Goal: Complete application form

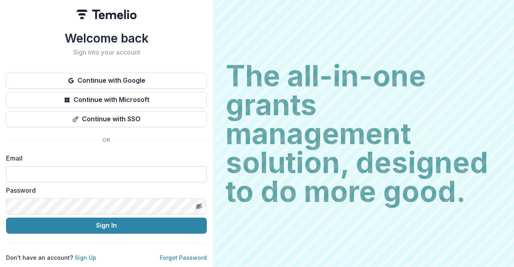
click at [91, 168] on input at bounding box center [106, 174] width 201 height 16
click at [0, 267] on com-1password-button at bounding box center [0, 267] width 0 height 0
click at [151, 173] on input at bounding box center [106, 174] width 201 height 16
click at [88, 254] on link "Sign Up" at bounding box center [86, 257] width 22 height 7
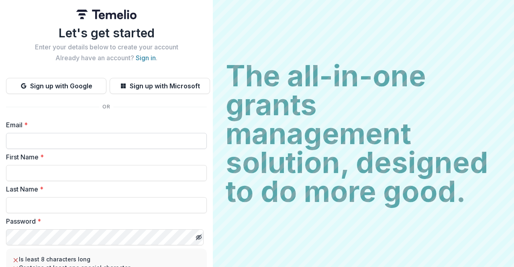
click at [65, 139] on input "Email *" at bounding box center [106, 141] width 201 height 16
type input "**********"
type input "******"
type input "*******"
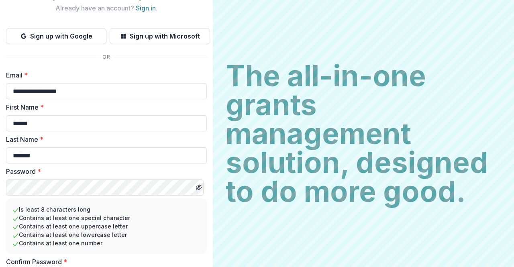
scroll to position [97, 0]
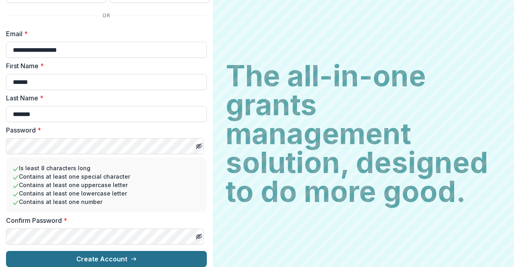
click at [100, 253] on button "Create Account" at bounding box center [106, 259] width 201 height 16
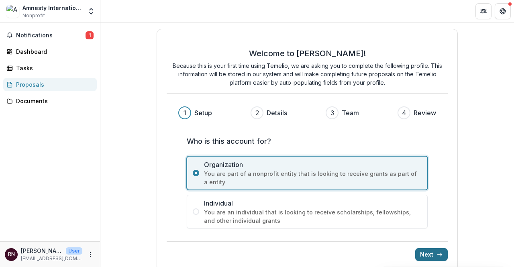
click at [437, 252] on icon "submit" at bounding box center [440, 254] width 6 height 6
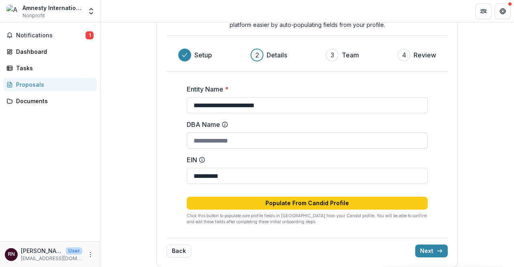
scroll to position [63, 0]
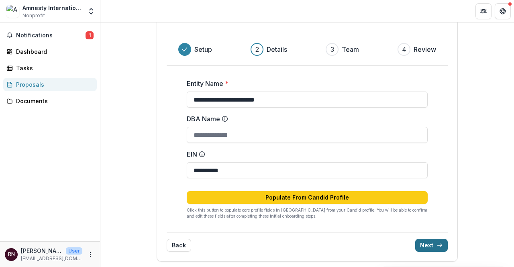
click at [442, 242] on button "Next" at bounding box center [431, 245] width 33 height 13
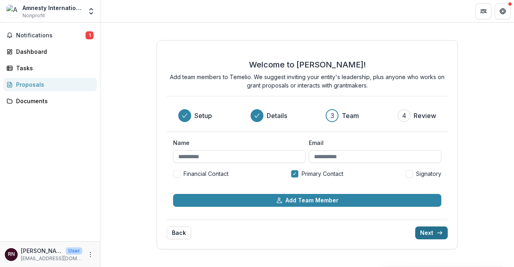
scroll to position [0, 0]
click at [428, 231] on button "Next" at bounding box center [431, 233] width 33 height 13
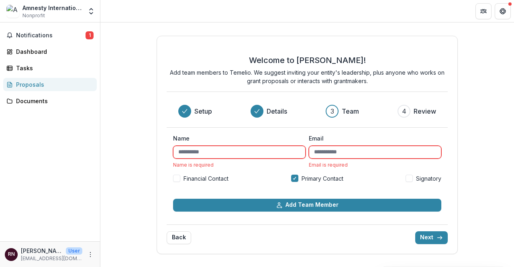
type input "**********"
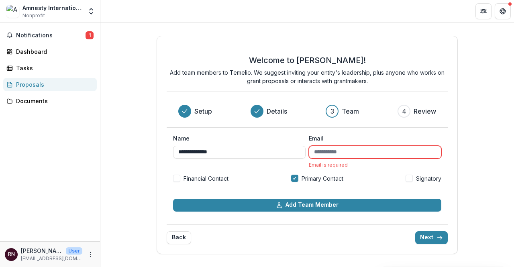
click at [324, 155] on input "Email" at bounding box center [375, 152] width 133 height 13
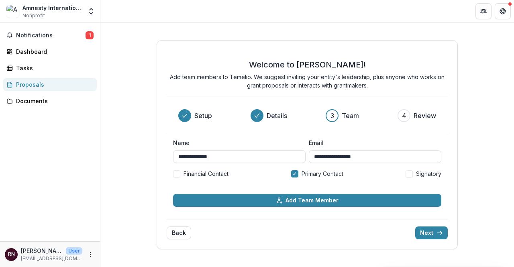
type input "**********"
click at [288, 190] on form "**********" at bounding box center [307, 173] width 268 height 68
click at [222, 172] on span "Financial Contact" at bounding box center [206, 173] width 45 height 8
click at [435, 229] on button "Next" at bounding box center [431, 233] width 33 height 13
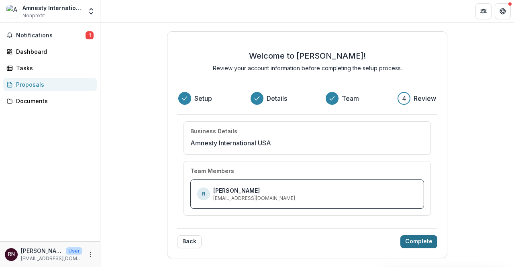
click at [435, 229] on div "Back Complete" at bounding box center [307, 239] width 261 height 20
click at [415, 243] on button "Complete" at bounding box center [418, 241] width 37 height 13
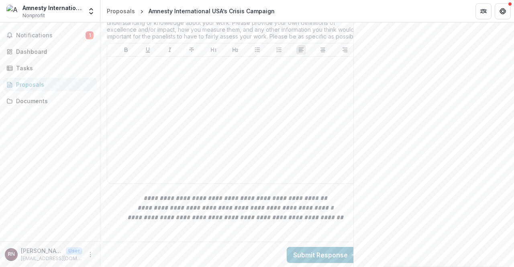
scroll to position [246, 0]
click at [214, 160] on div at bounding box center [235, 119] width 250 height 120
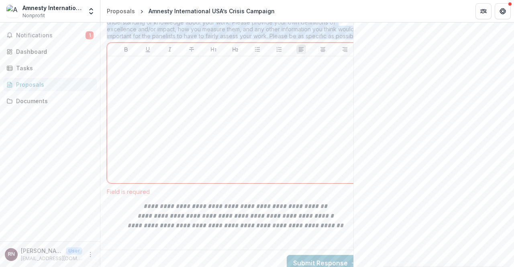
drag, startPoint x: 245, startPoint y: 90, endPoint x: 316, endPoint y: 120, distance: 77.6
click at [316, 120] on div "Assessment * We acknowledge that the people reviewing your application are like…" at bounding box center [235, 97] width 257 height 196
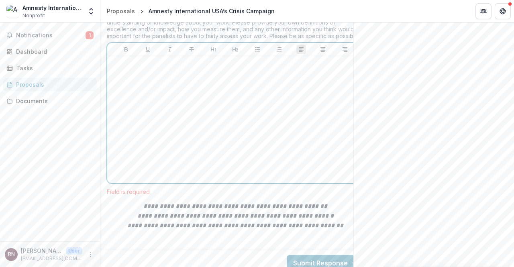
click at [280, 162] on div at bounding box center [235, 119] width 250 height 120
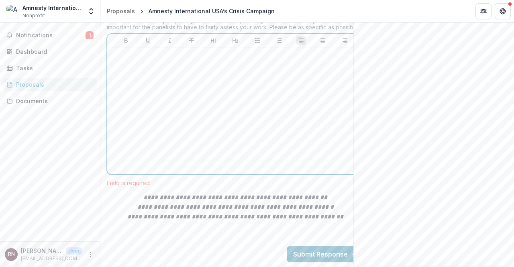
click at [164, 78] on div at bounding box center [235, 111] width 250 height 120
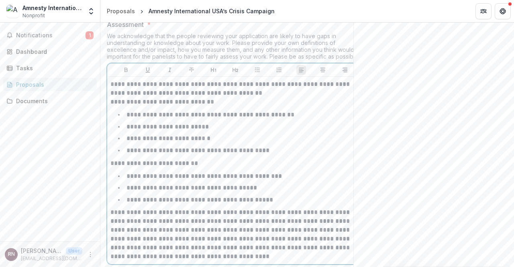
scroll to position [225, 0]
click at [252, 98] on p "**********" at bounding box center [235, 89] width 250 height 18
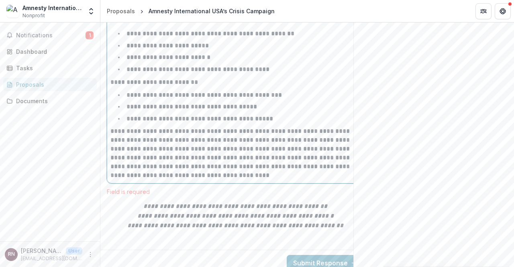
scroll to position [316, 0]
click at [280, 74] on li "**********" at bounding box center [240, 69] width 240 height 10
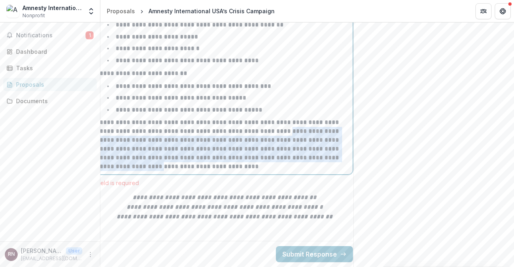
scroll to position [0, 19]
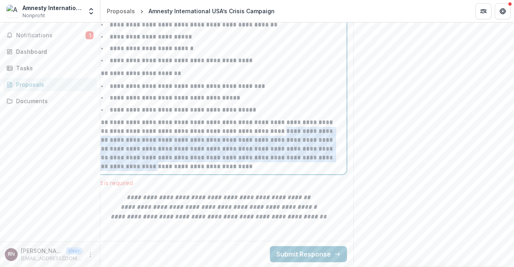
drag, startPoint x: 289, startPoint y: 158, endPoint x: 351, endPoint y: 183, distance: 66.9
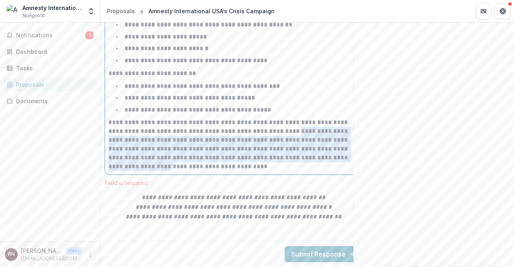
scroll to position [0, 0]
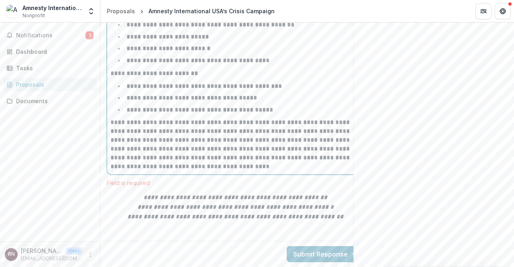
click at [207, 171] on p "**********" at bounding box center [235, 144] width 250 height 53
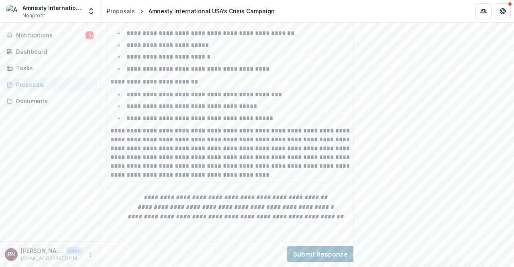
click at [316, 250] on button "Submit Response" at bounding box center [325, 254] width 77 height 16
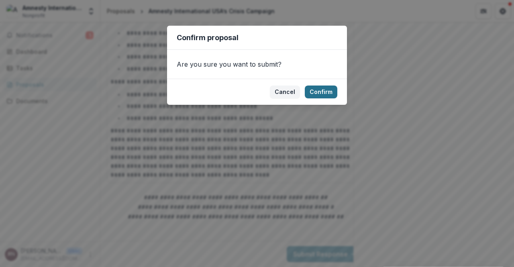
click at [329, 93] on button "Confirm" at bounding box center [321, 92] width 33 height 13
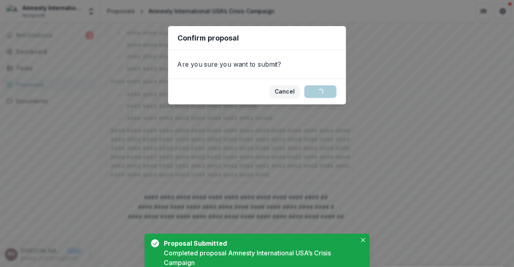
scroll to position [102, 0]
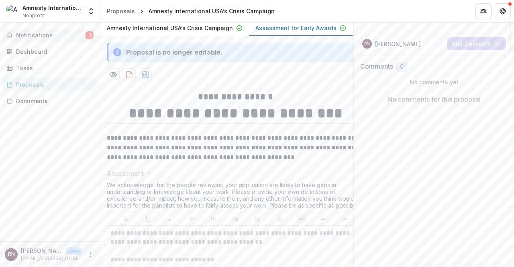
click at [36, 32] on span "Notifications" at bounding box center [50, 35] width 69 height 7
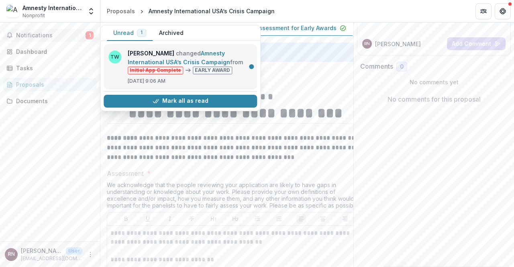
click at [229, 65] on link "Amnesty International USA’s Crisis Campaign" at bounding box center [179, 58] width 102 height 16
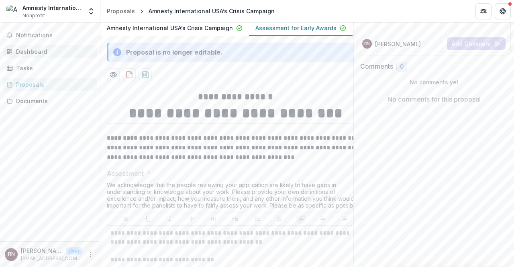
click at [35, 54] on div "Dashboard" at bounding box center [53, 51] width 74 height 8
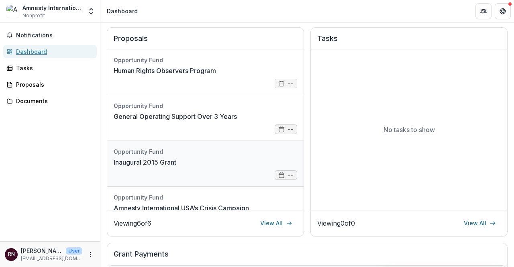
scroll to position [0, 0]
click at [29, 69] on div "Tasks" at bounding box center [53, 68] width 74 height 8
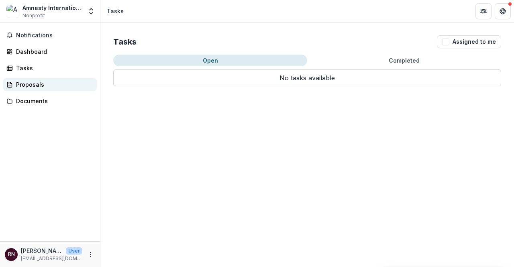
click at [34, 89] on link "Proposals" at bounding box center [50, 84] width 94 height 13
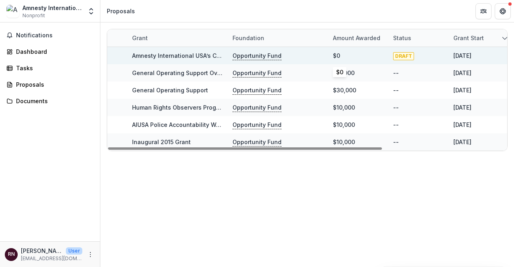
click at [357, 55] on div "$0" at bounding box center [358, 55] width 51 height 17
